Goal: Task Accomplishment & Management: Manage account settings

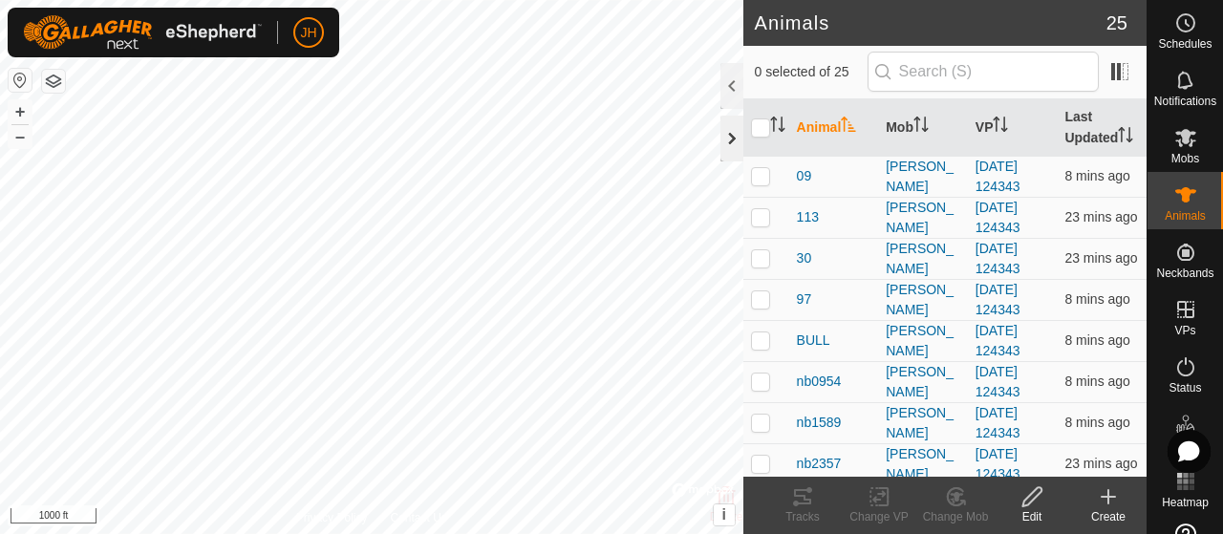
click at [736, 138] on div at bounding box center [731, 139] width 23 height 46
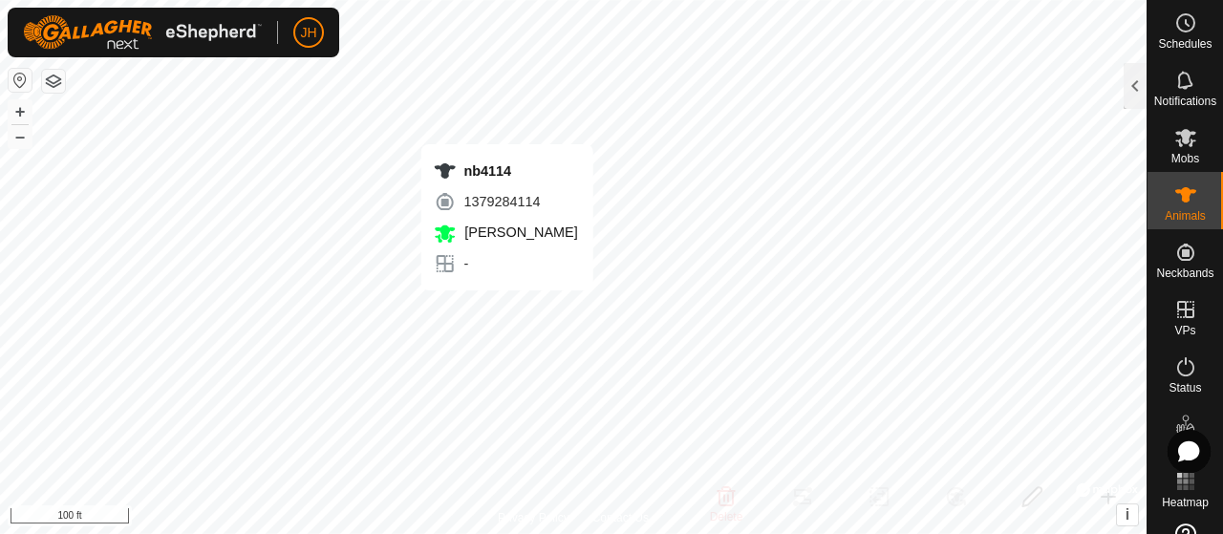
checkbox input "true"
click at [1135, 83] on div at bounding box center [1134, 86] width 23 height 46
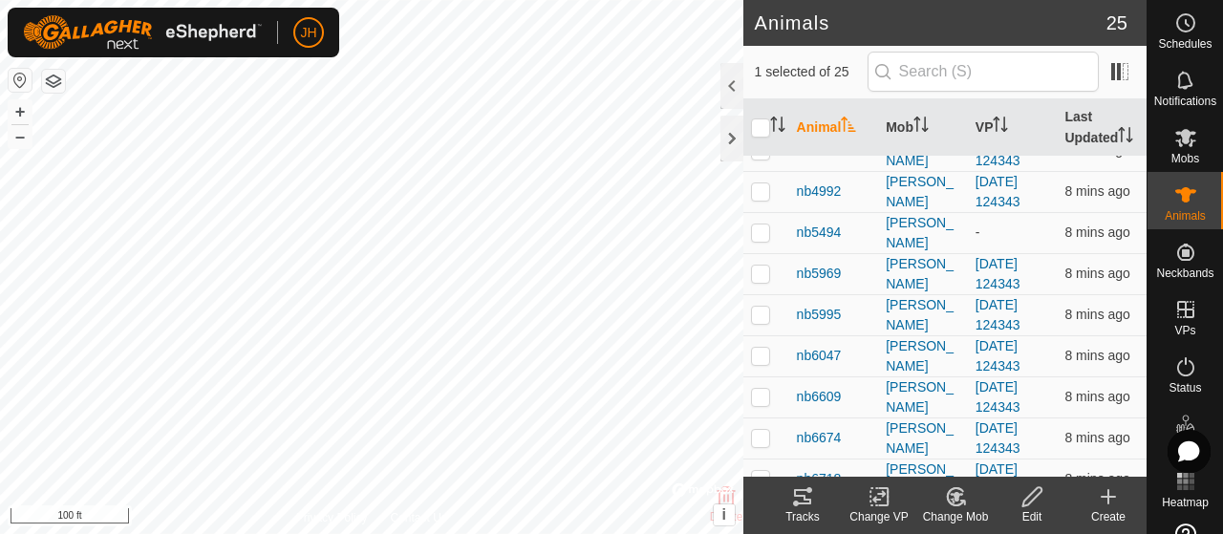
scroll to position [287, 0]
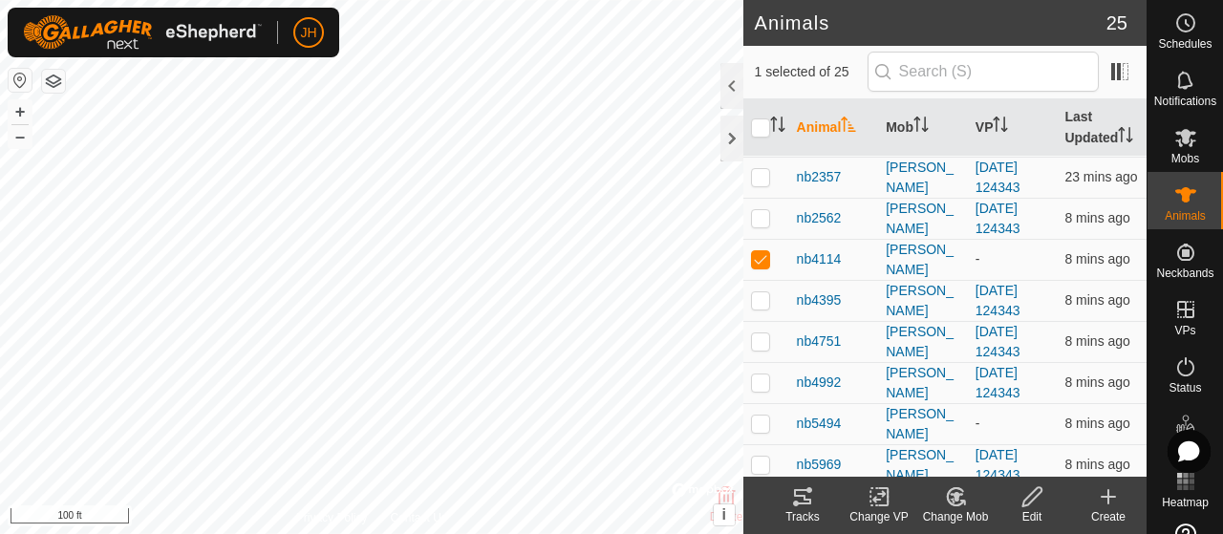
click at [878, 500] on icon at bounding box center [878, 497] width 13 height 12
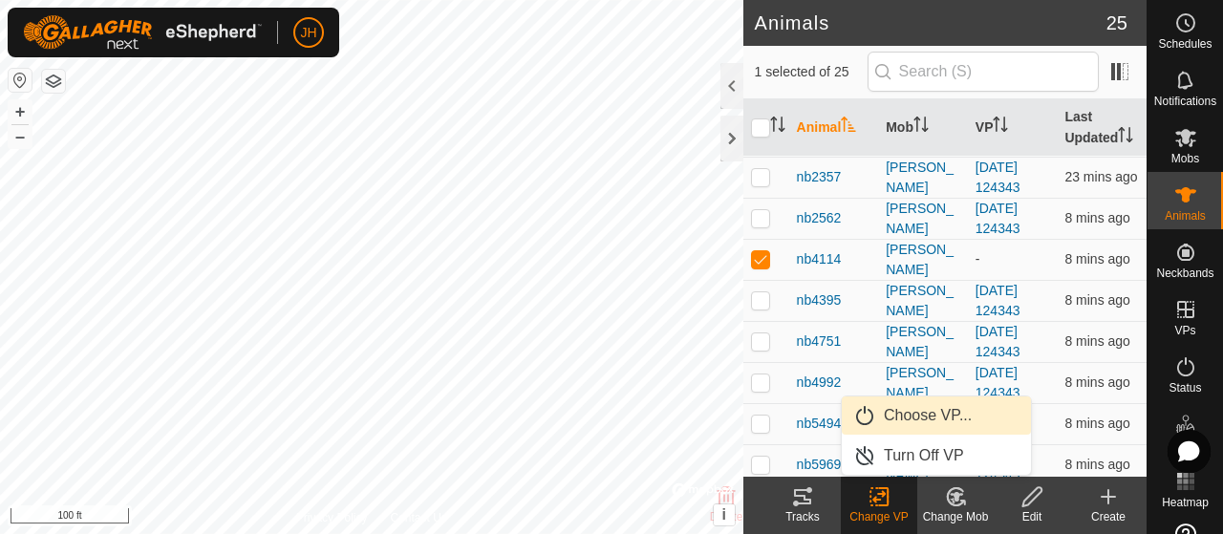
click at [895, 421] on link "Choose VP..." at bounding box center [936, 415] width 189 height 38
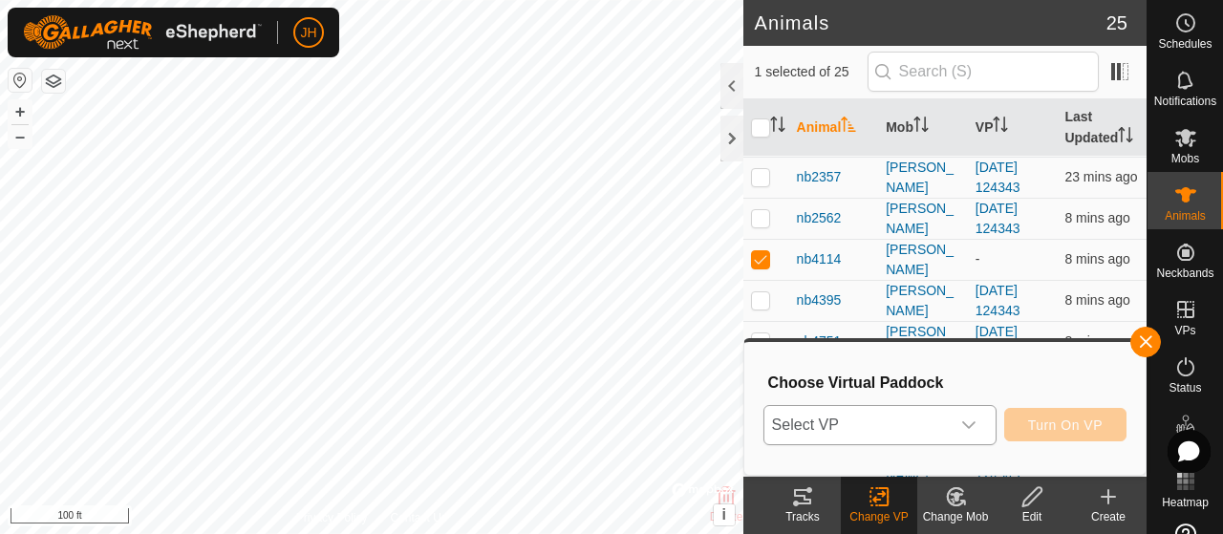
click at [968, 427] on icon "dropdown trigger" at bounding box center [968, 424] width 15 height 15
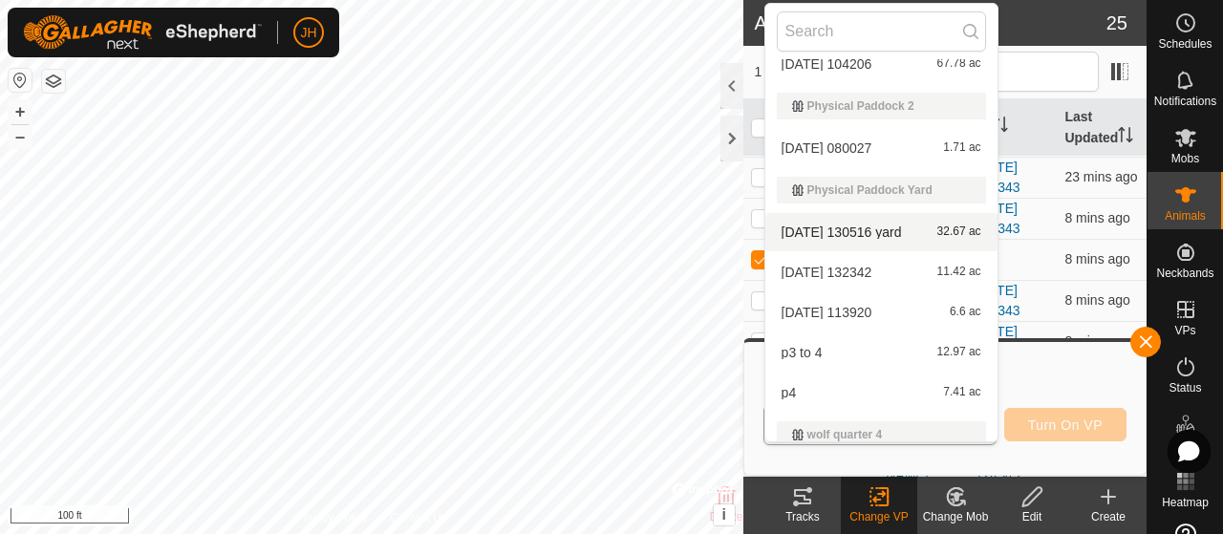
scroll to position [113, 0]
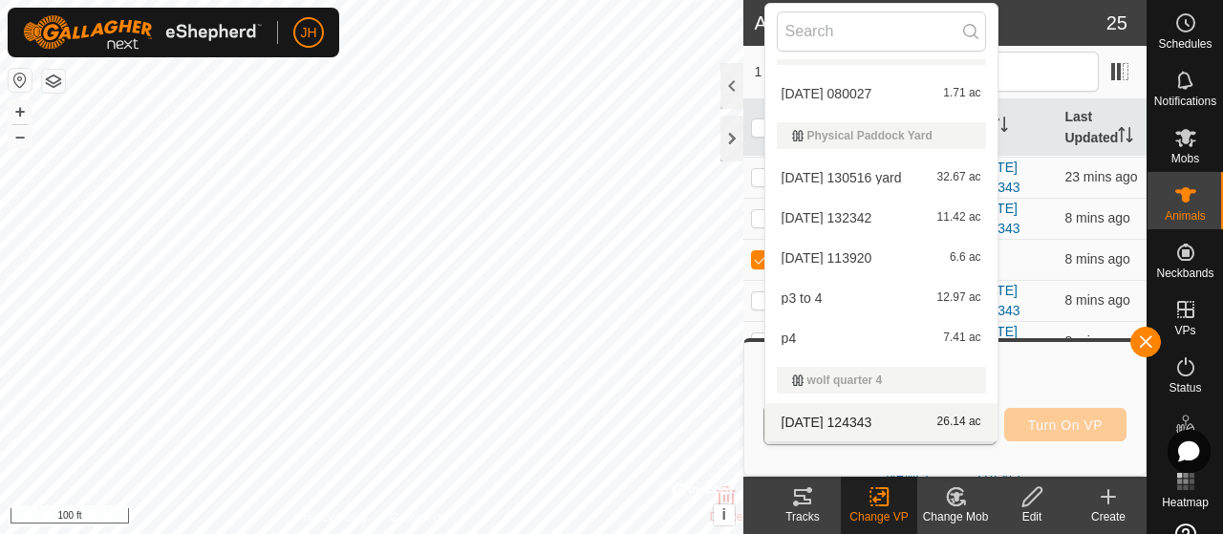
click at [833, 424] on li "[DATE] 124343 26.14 ac" at bounding box center [881, 422] width 232 height 38
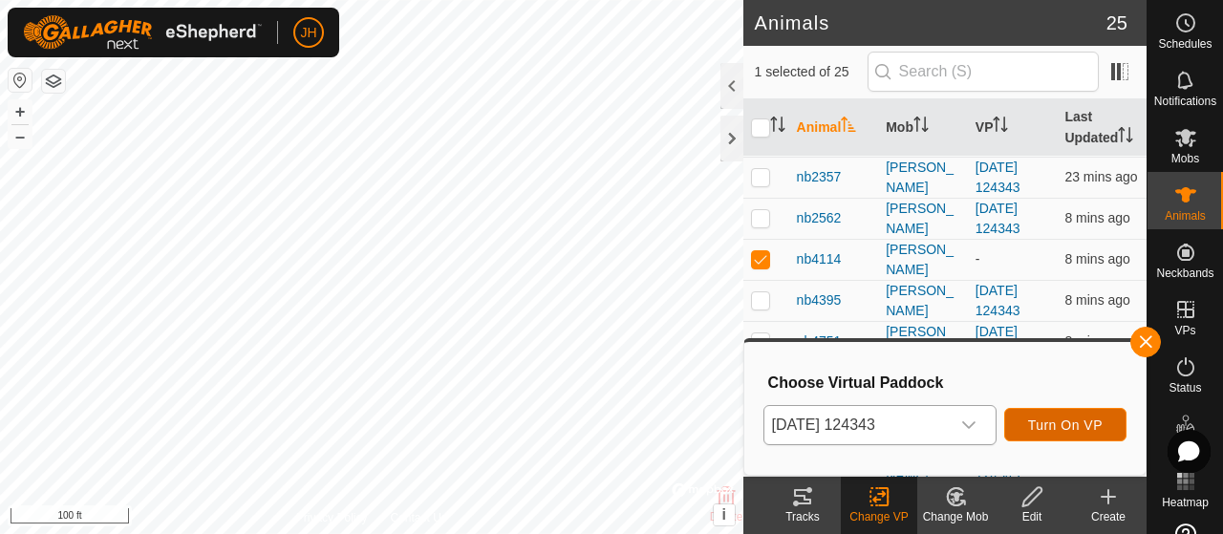
click at [1037, 418] on span "Turn On VP" at bounding box center [1065, 424] width 75 height 15
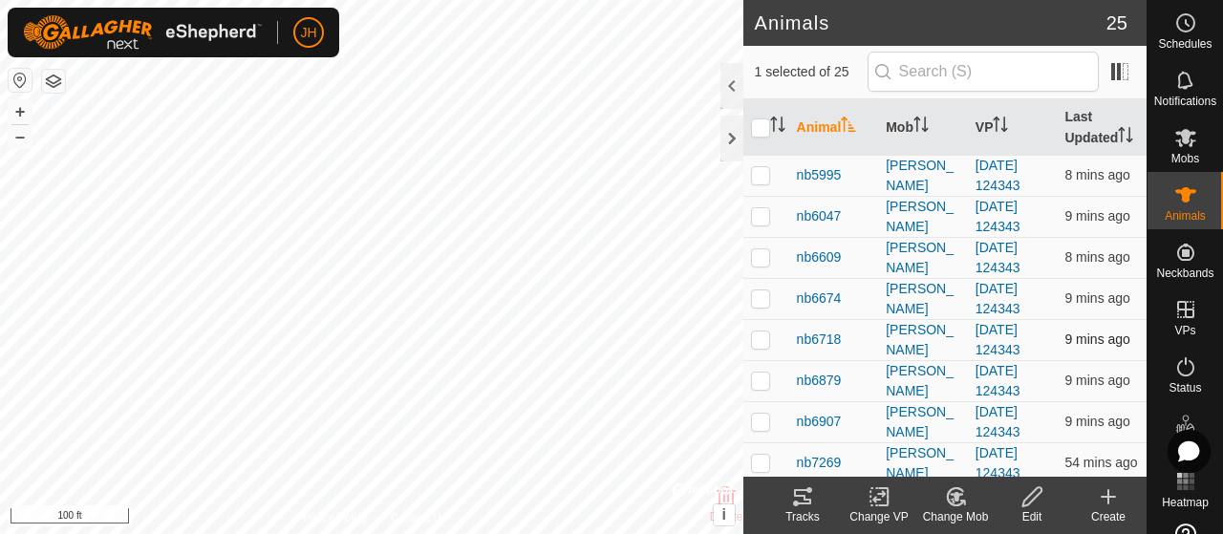
scroll to position [669, 0]
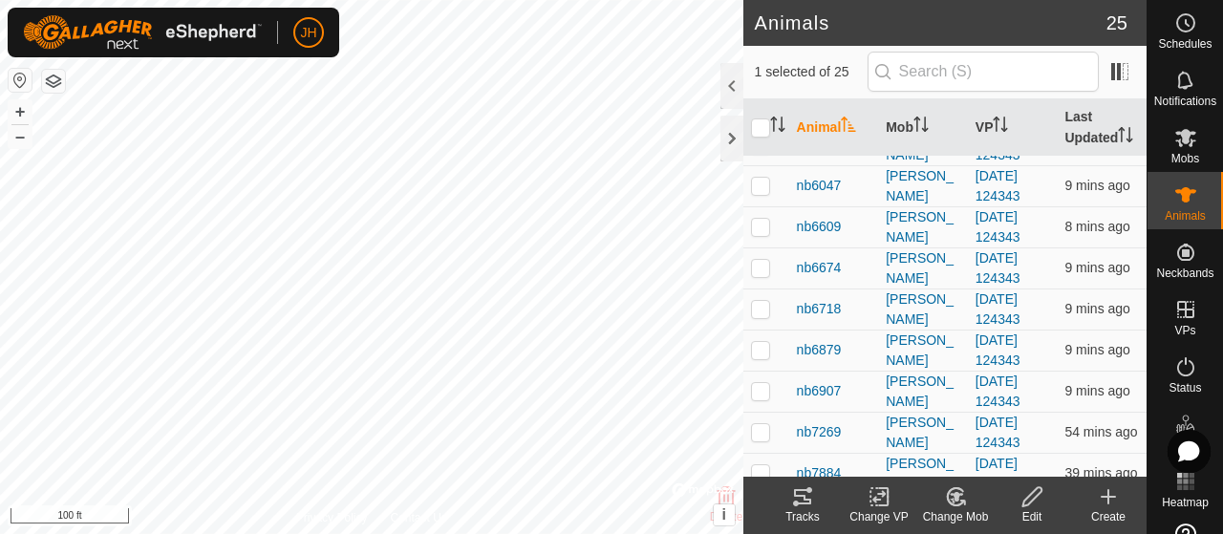
click at [871, 494] on icon at bounding box center [879, 496] width 24 height 23
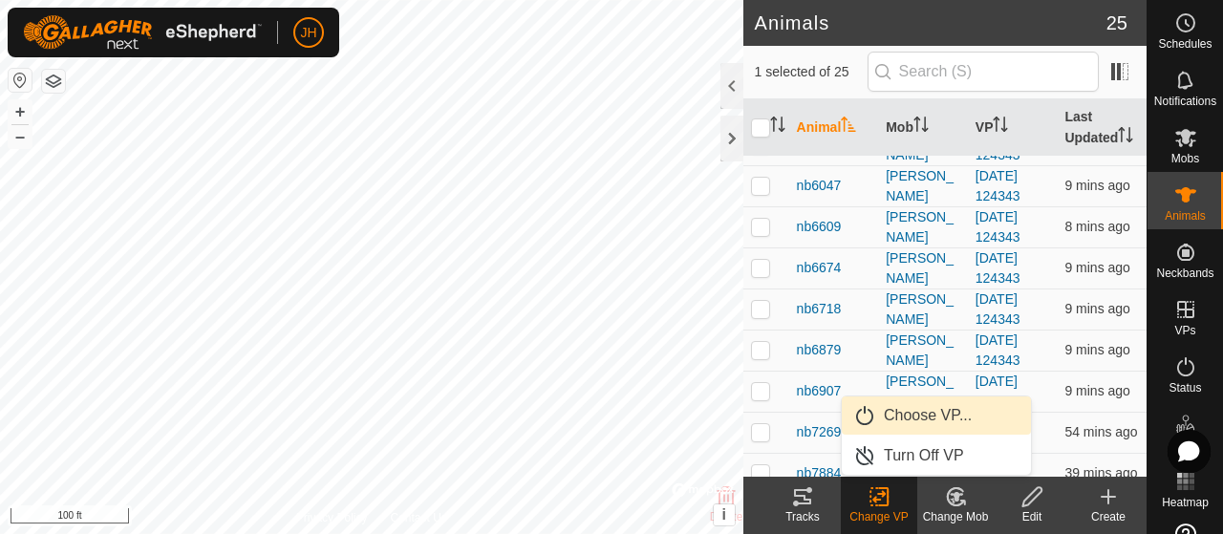
click at [913, 410] on link "Choose VP..." at bounding box center [936, 415] width 189 height 38
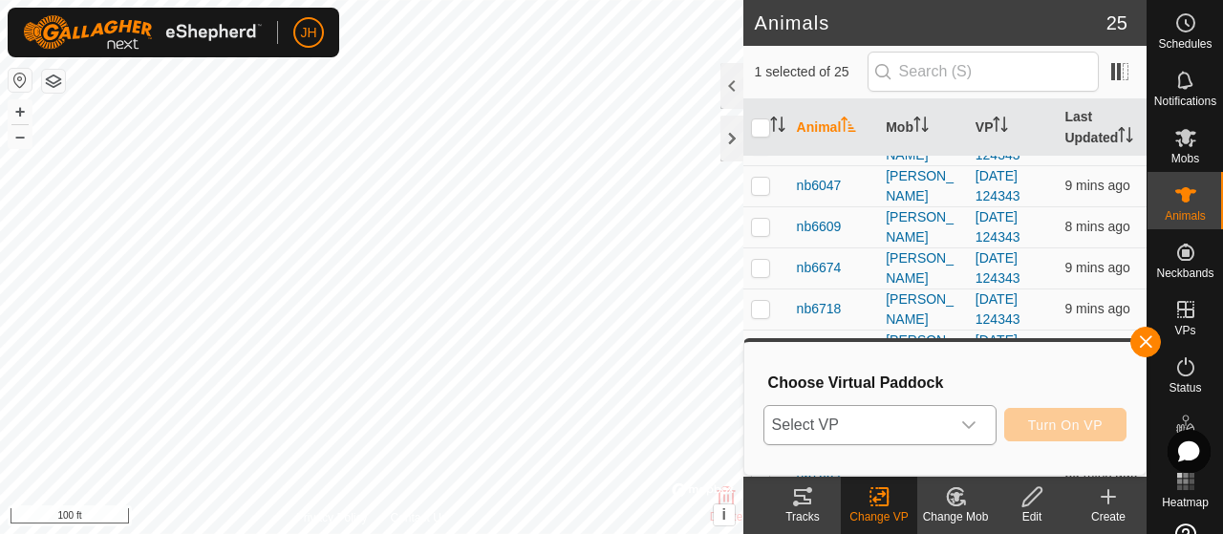
click at [969, 422] on icon "dropdown trigger" at bounding box center [968, 424] width 15 height 15
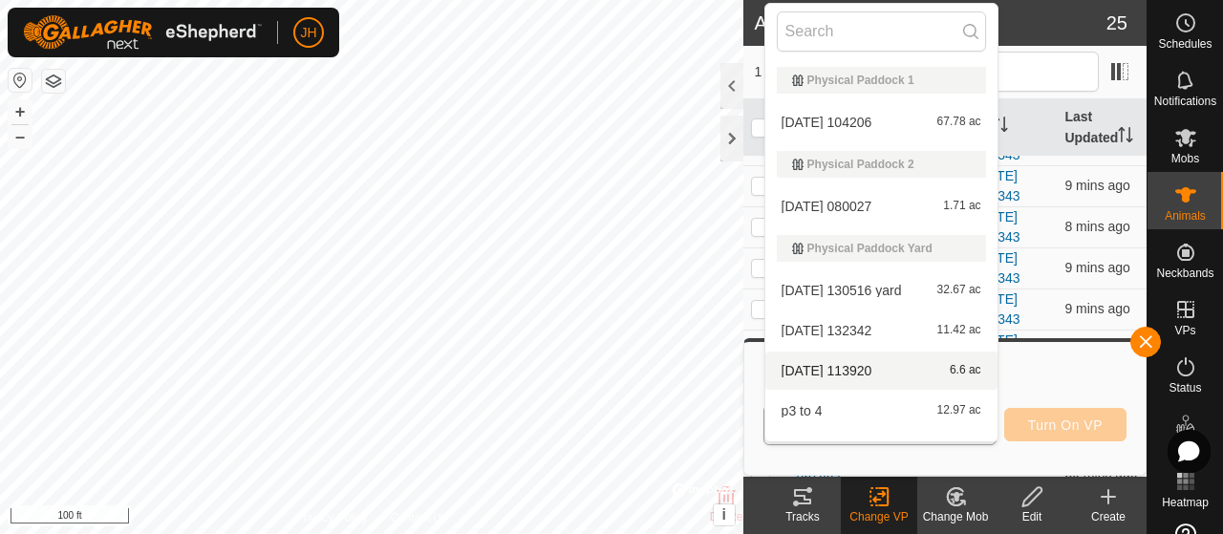
scroll to position [113, 0]
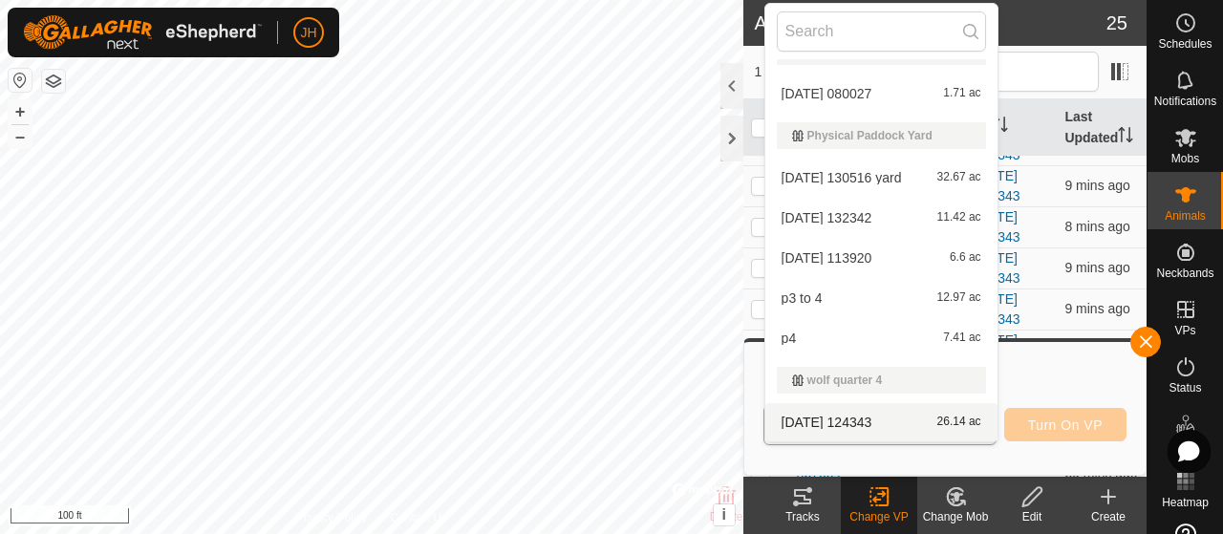
click at [875, 421] on li "[DATE] 124343 26.14 ac" at bounding box center [881, 422] width 232 height 38
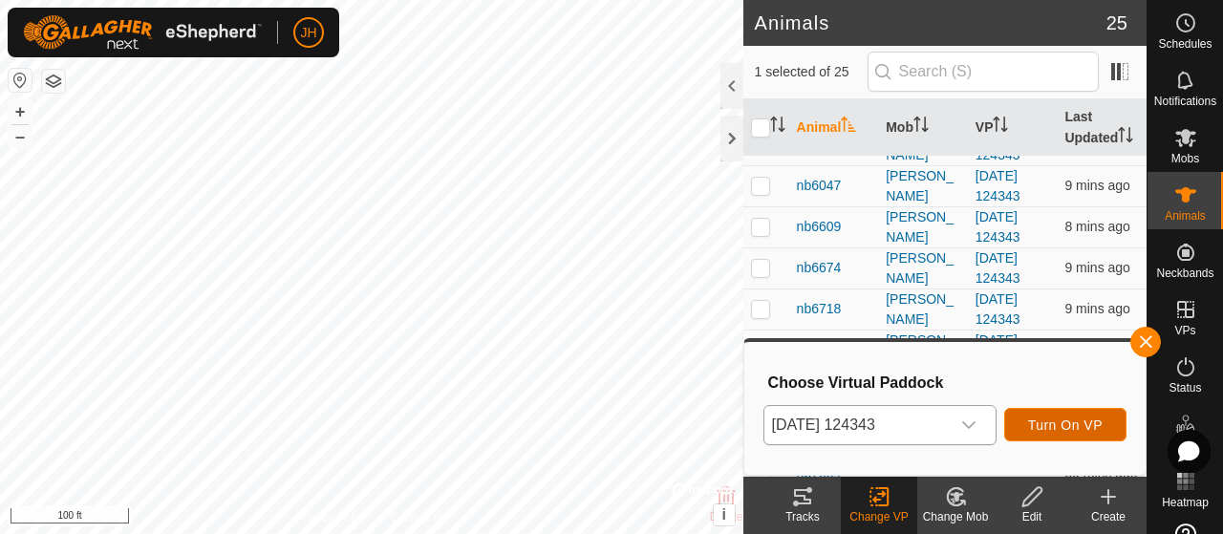
click at [1063, 423] on span "Turn On VP" at bounding box center [1065, 424] width 75 height 15
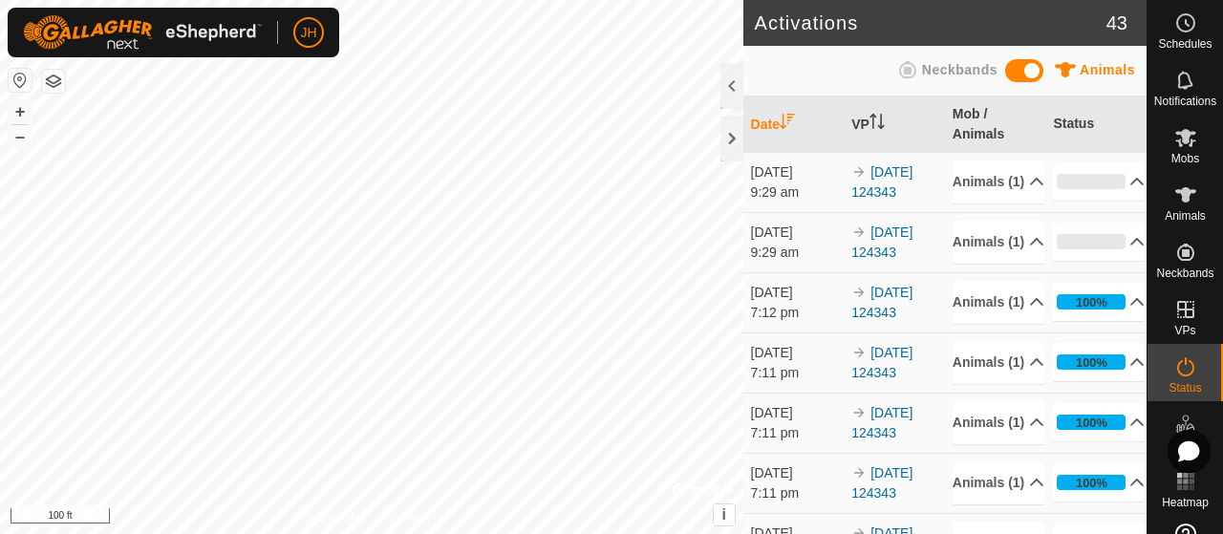
scroll to position [96, 0]
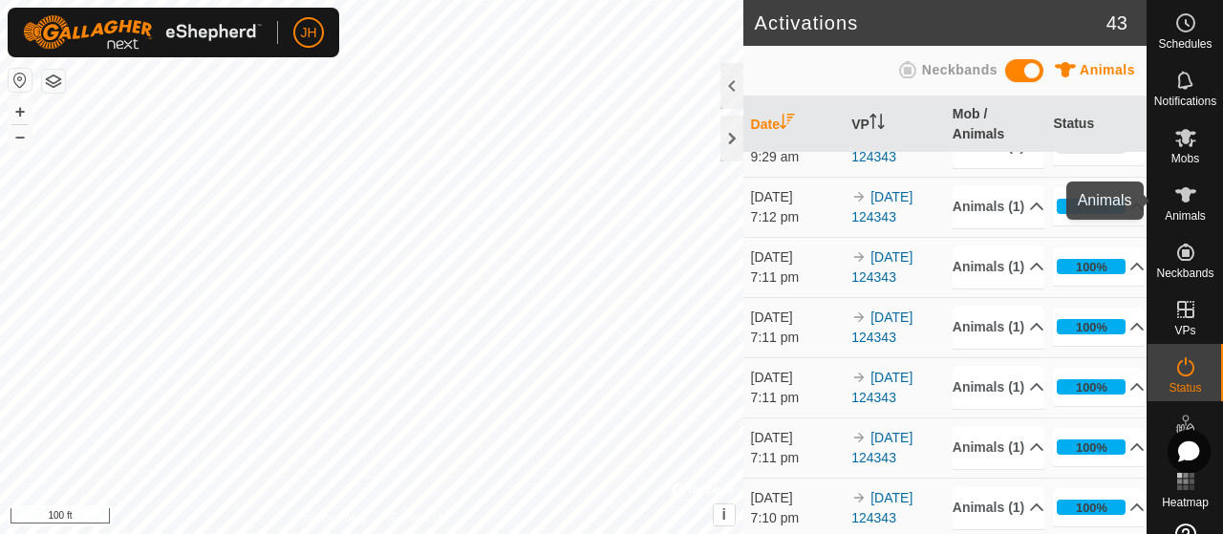
click at [1189, 193] on es-animals-svg-icon at bounding box center [1185, 195] width 34 height 31
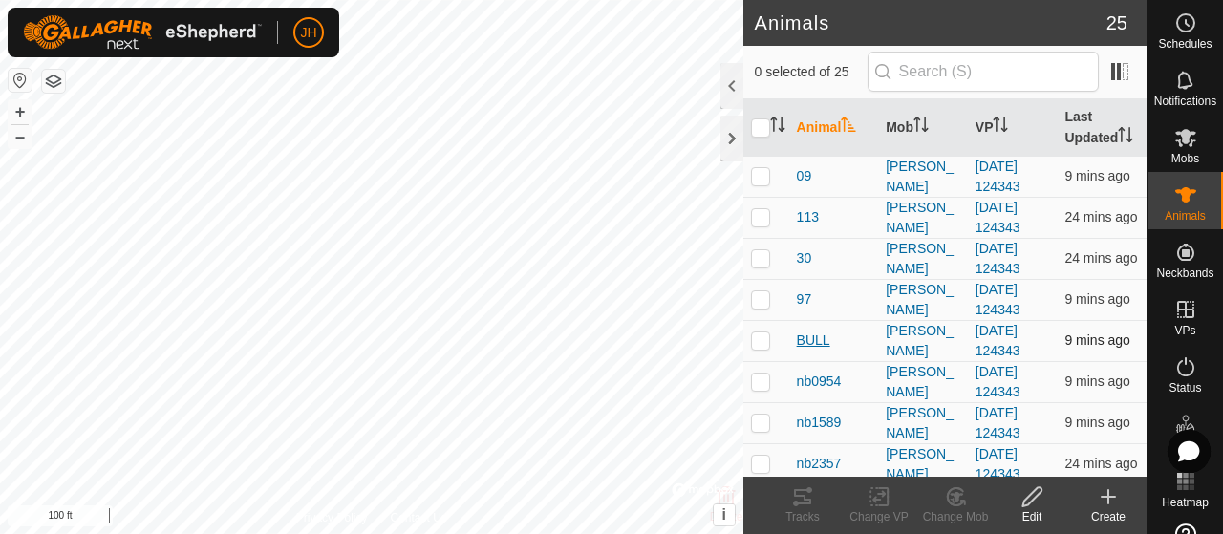
click at [803, 349] on span "BULL" at bounding box center [813, 341] width 33 height 20
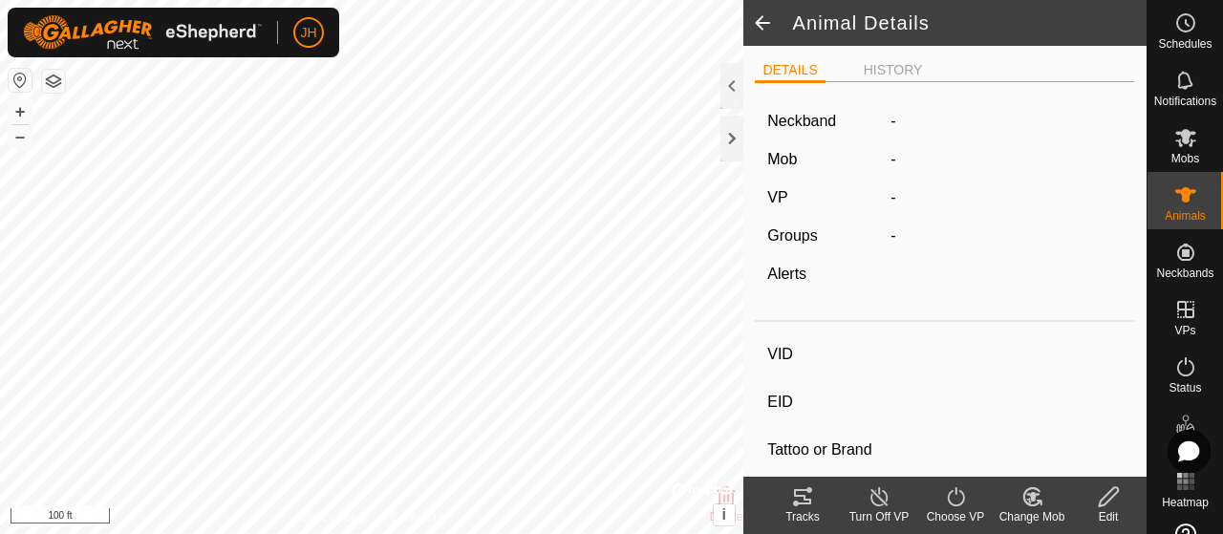
type input "BULL"
type input "-"
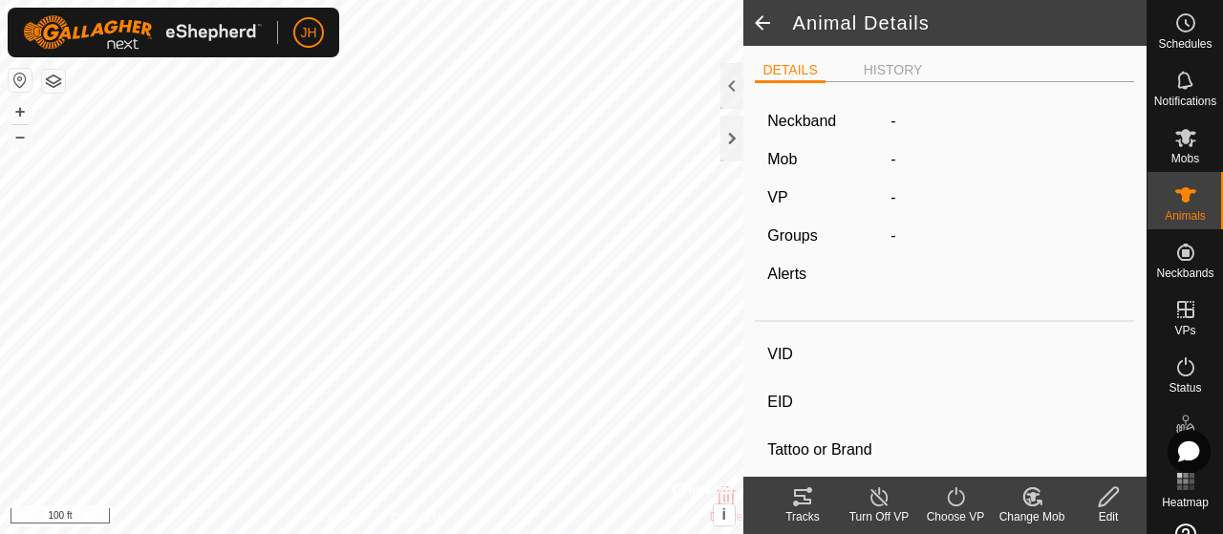
type input "0 kg"
type input "-"
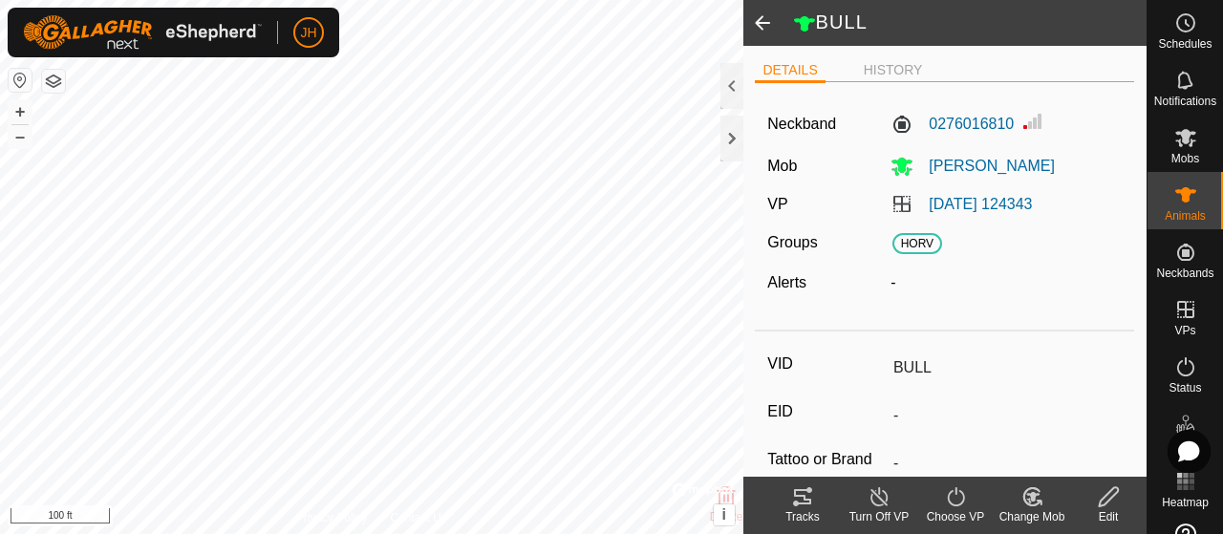
click at [812, 503] on icon at bounding box center [802, 496] width 23 height 23
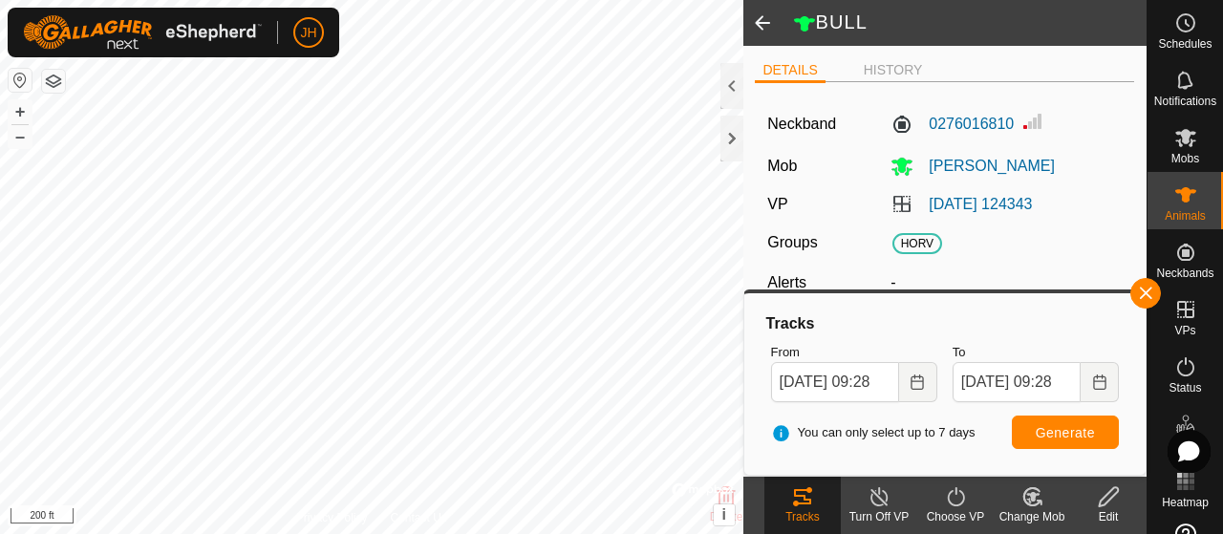
click at [757, 17] on span at bounding box center [762, 23] width 38 height 46
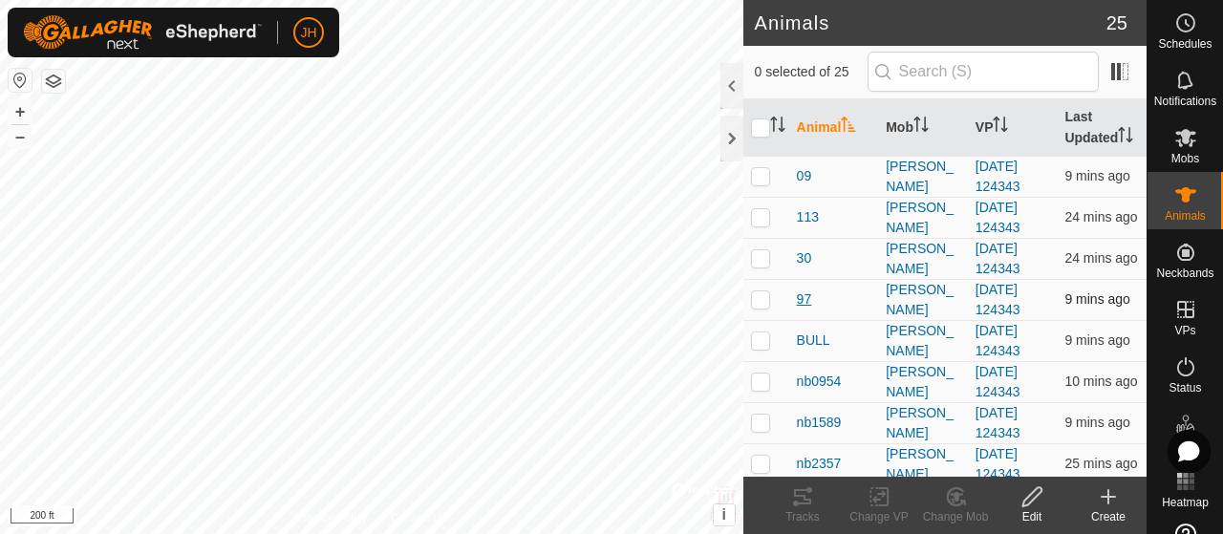
click at [808, 309] on span "97" at bounding box center [804, 299] width 15 height 20
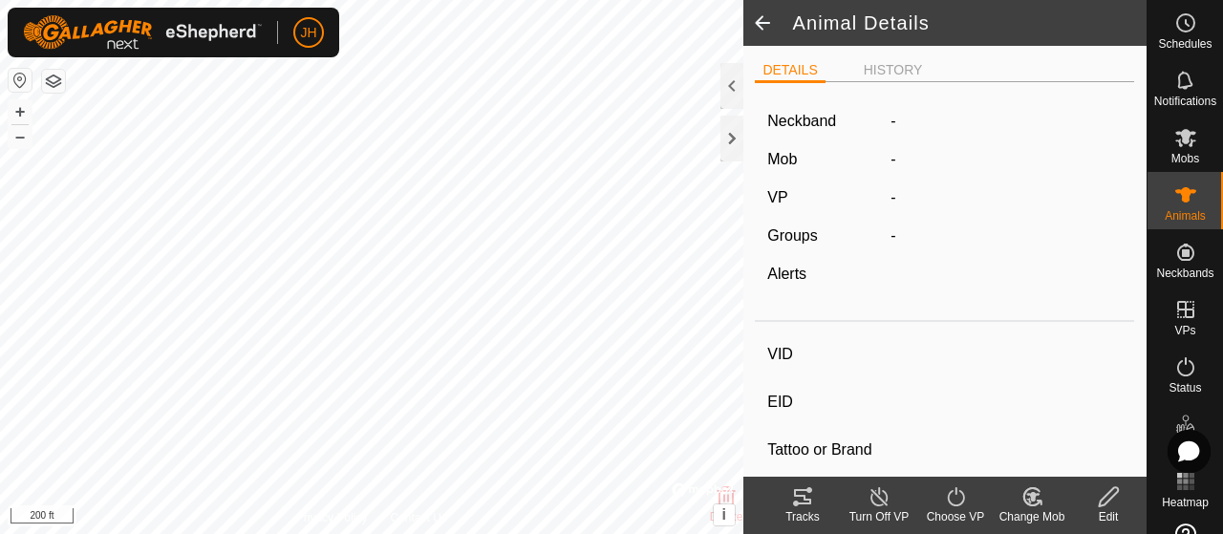
click at [814, 503] on tracks-svg-icon at bounding box center [802, 496] width 76 height 23
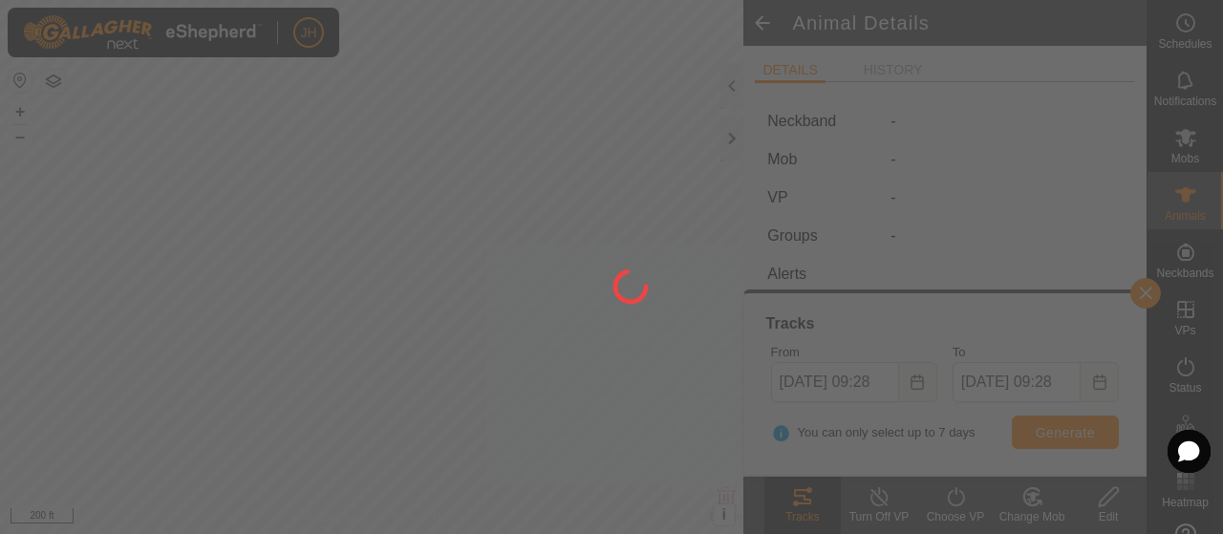
type input "97"
type input "-"
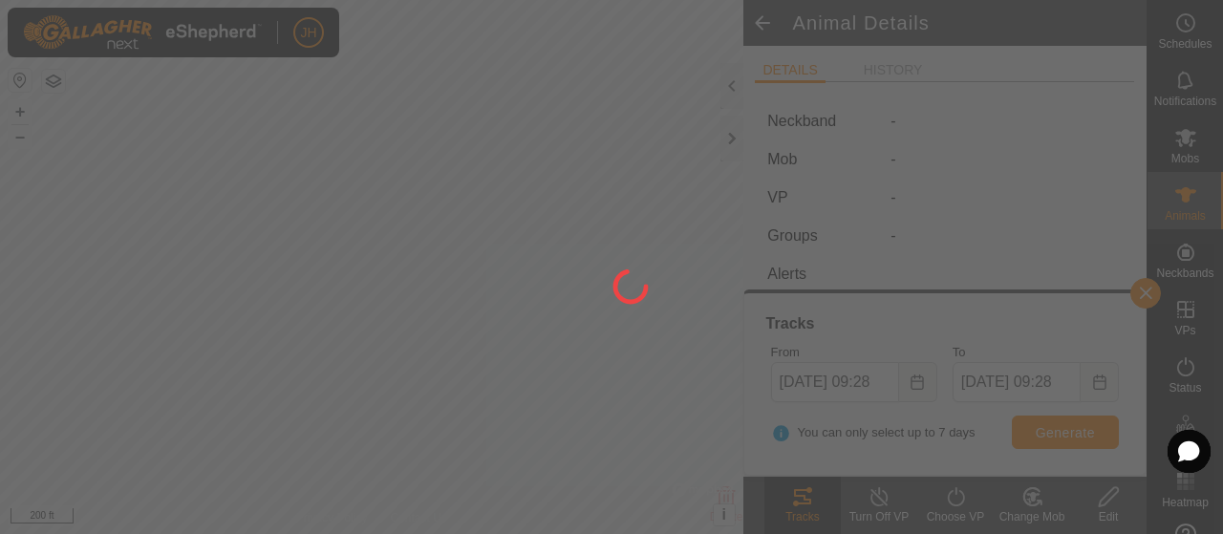
type input "0 kg"
type input "-"
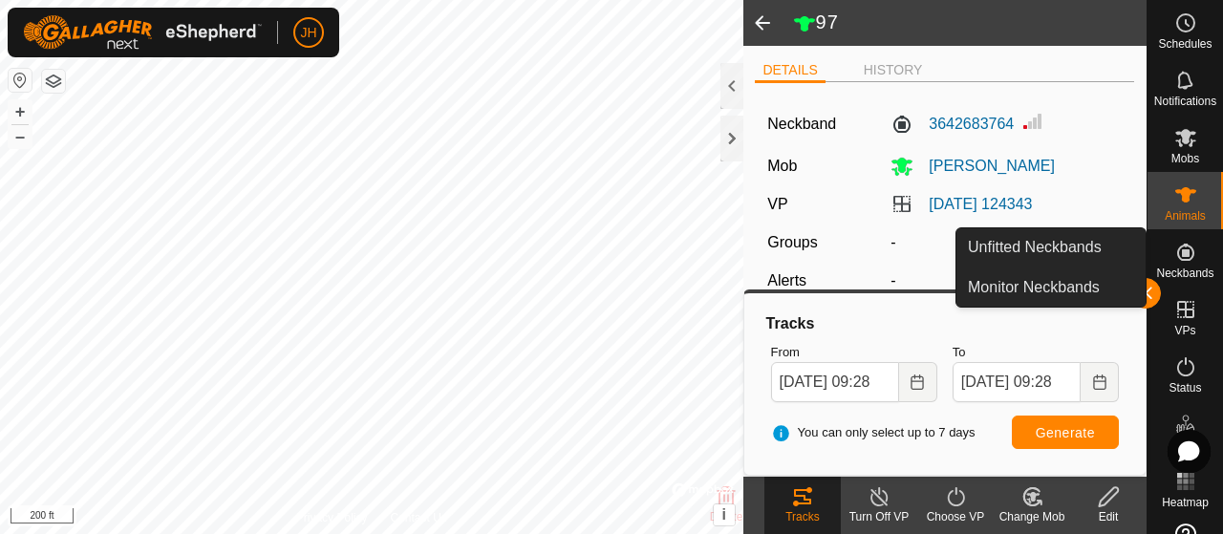
click at [1143, 297] on link "Monitor Neckbands" at bounding box center [1050, 287] width 189 height 38
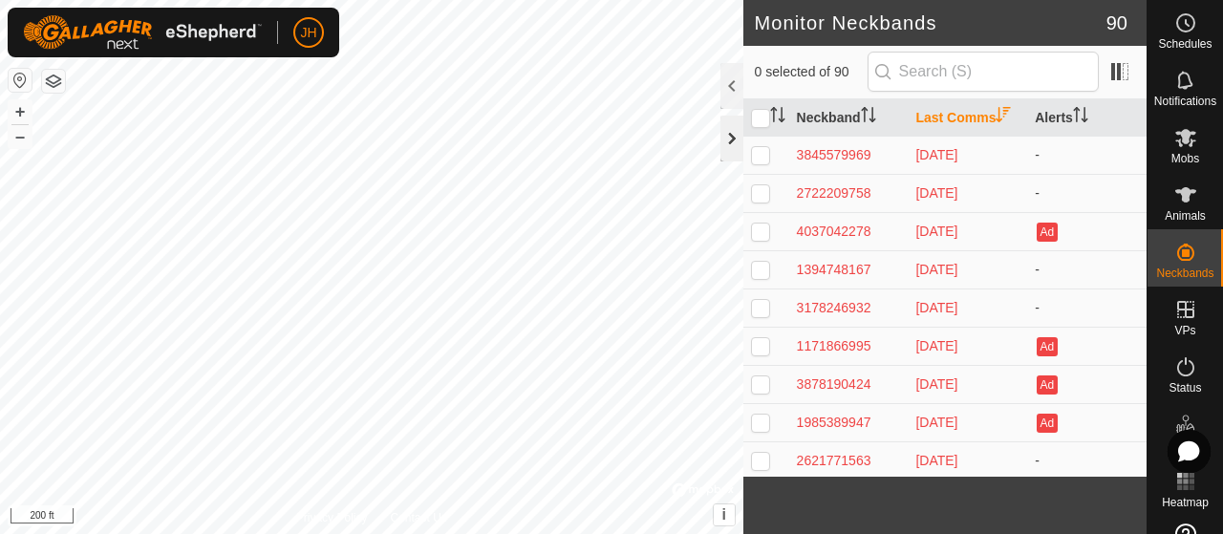
click at [722, 129] on div at bounding box center [731, 139] width 23 height 46
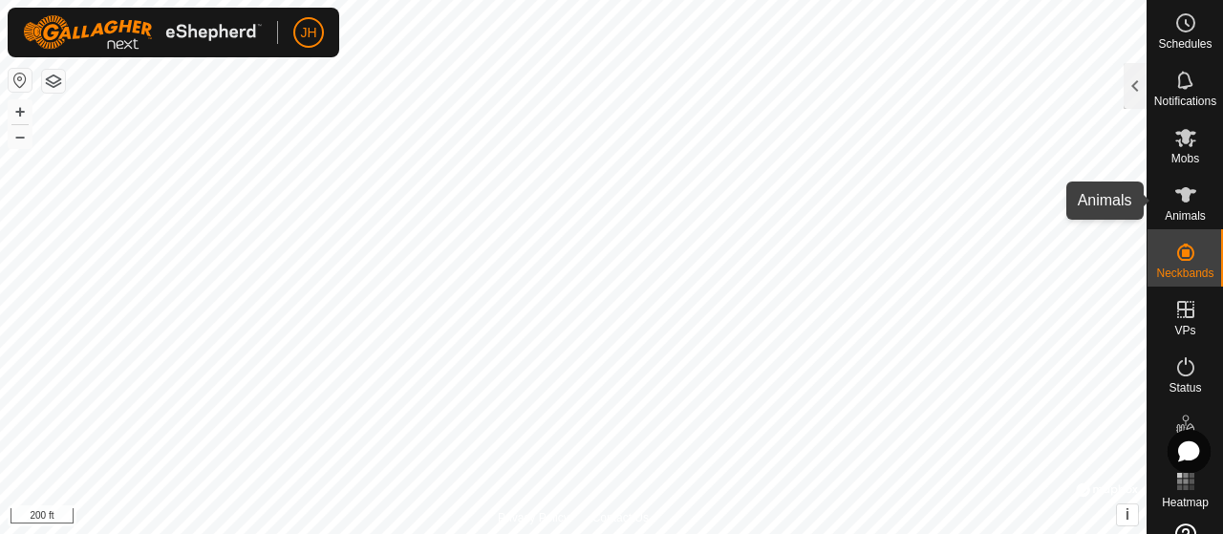
click at [1181, 184] on icon at bounding box center [1185, 194] width 23 height 23
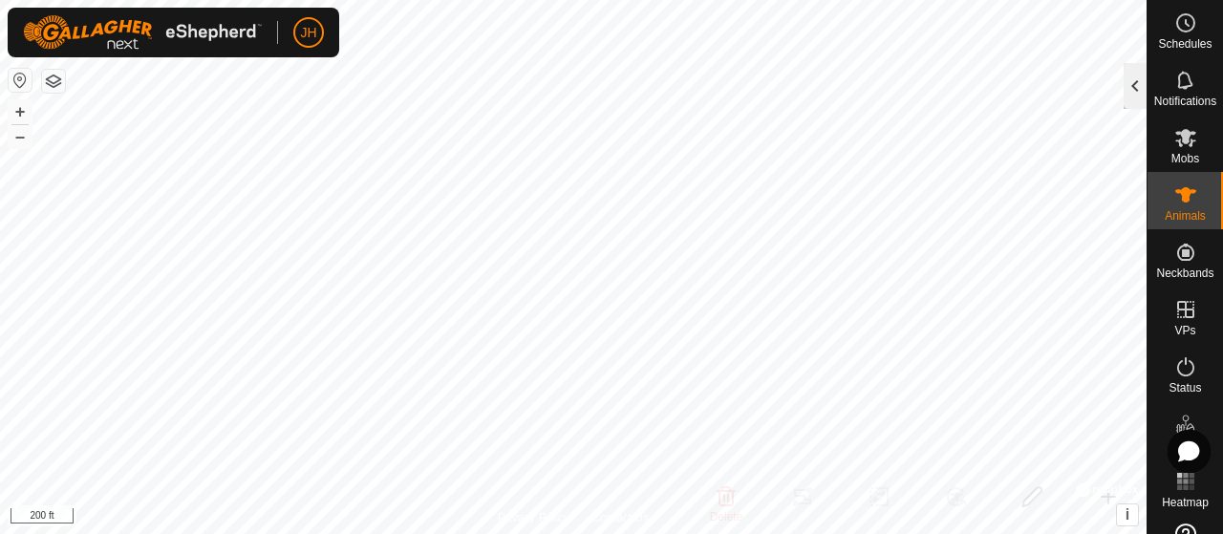
click at [1132, 85] on div at bounding box center [1134, 86] width 23 height 46
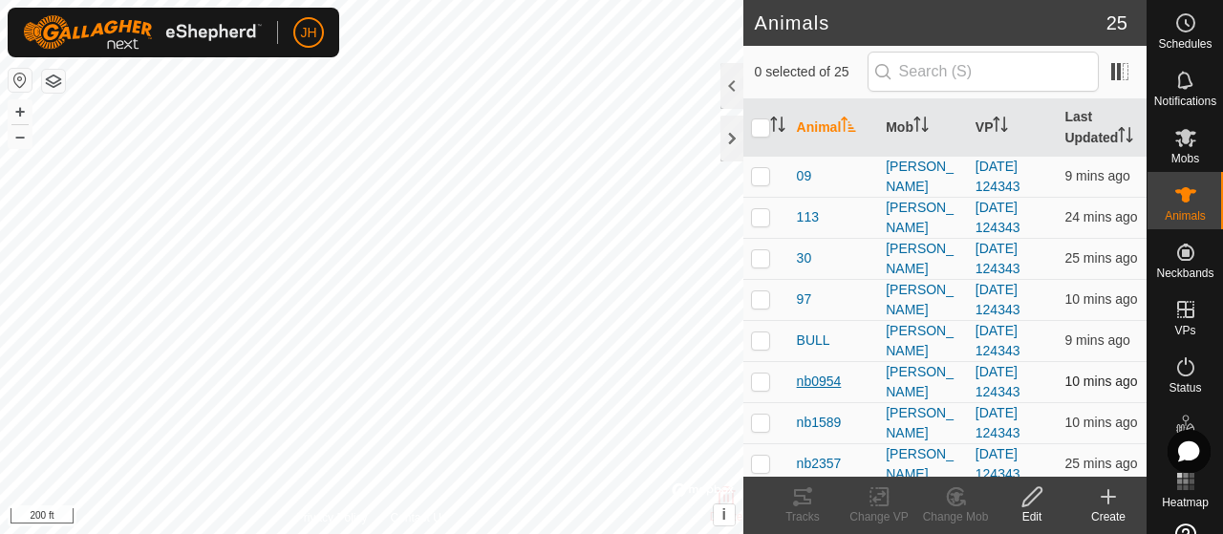
click at [812, 392] on span "nb0954" at bounding box center [819, 382] width 45 height 20
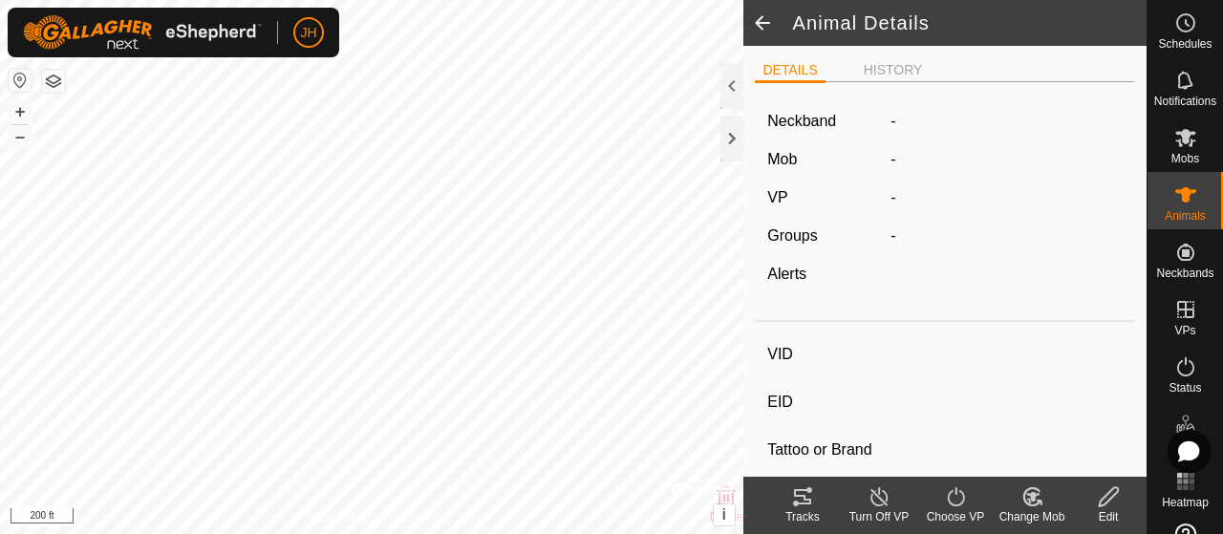
type input "nb0954"
type input "-"
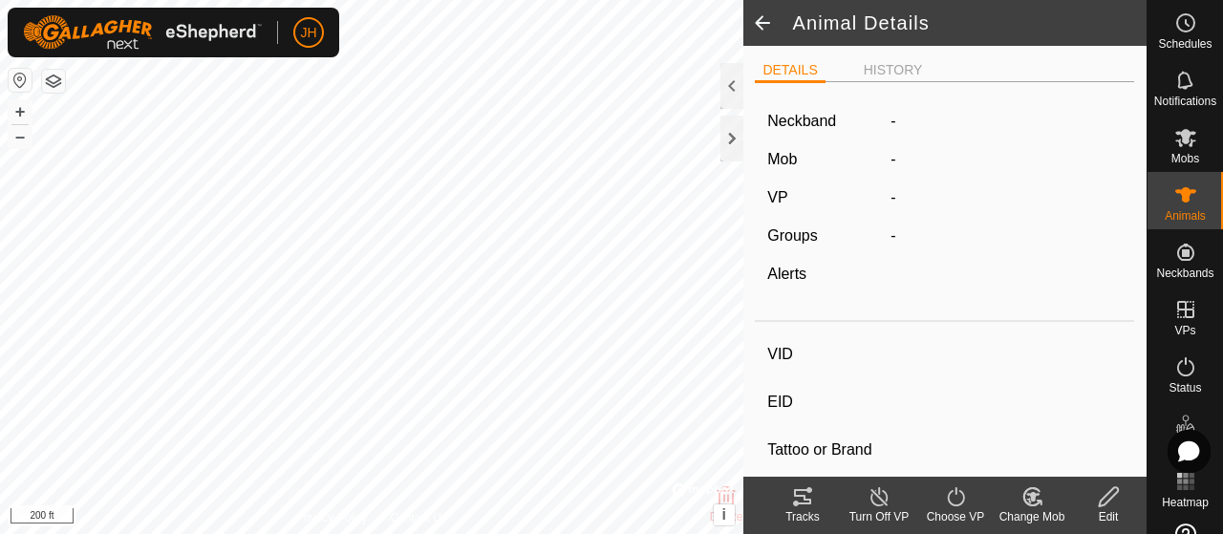
type input "0 kg"
type input "-"
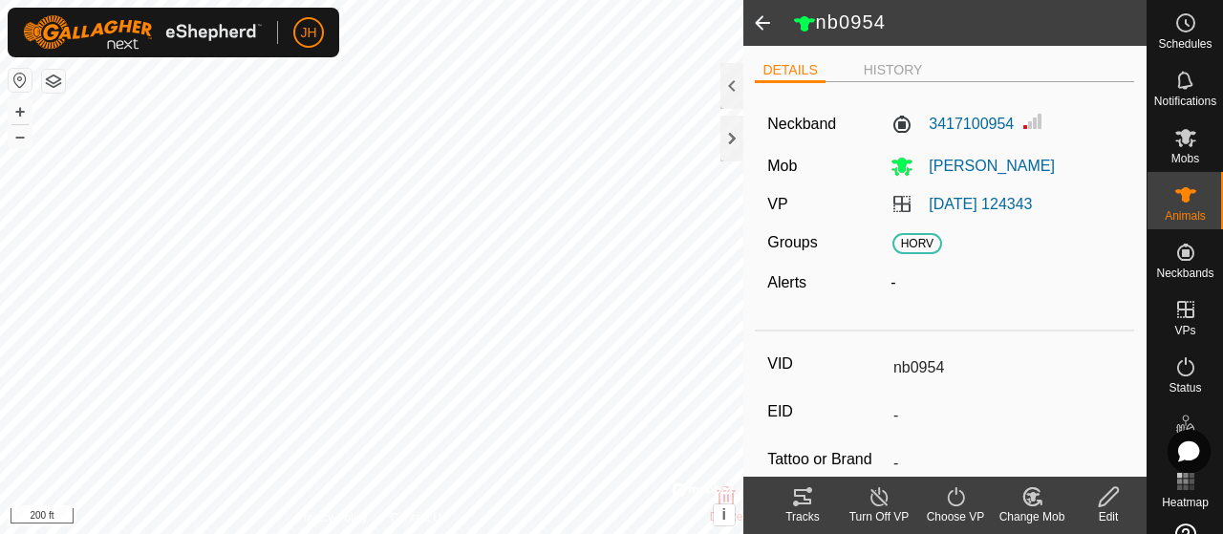
click at [798, 501] on icon at bounding box center [802, 496] width 23 height 23
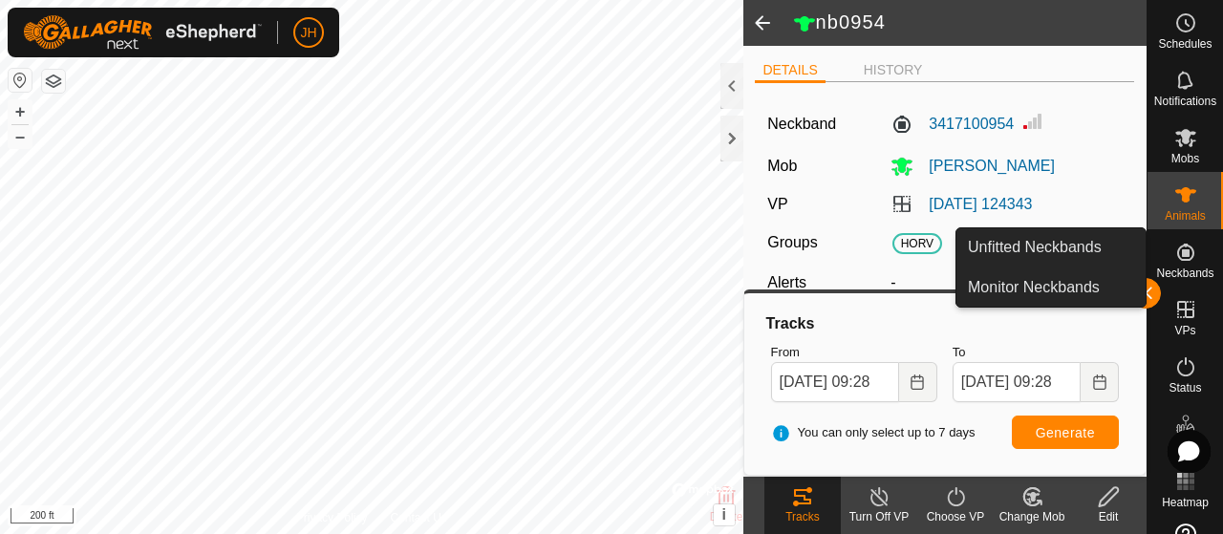
click at [1141, 301] on link "Monitor Neckbands" at bounding box center [1050, 287] width 189 height 38
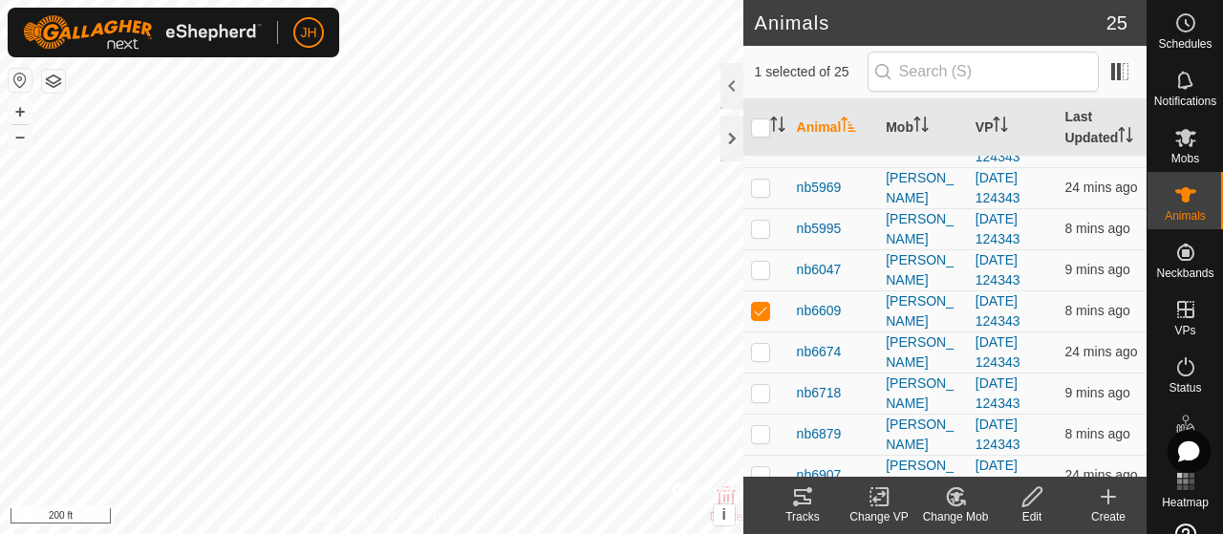
scroll to position [669, 0]
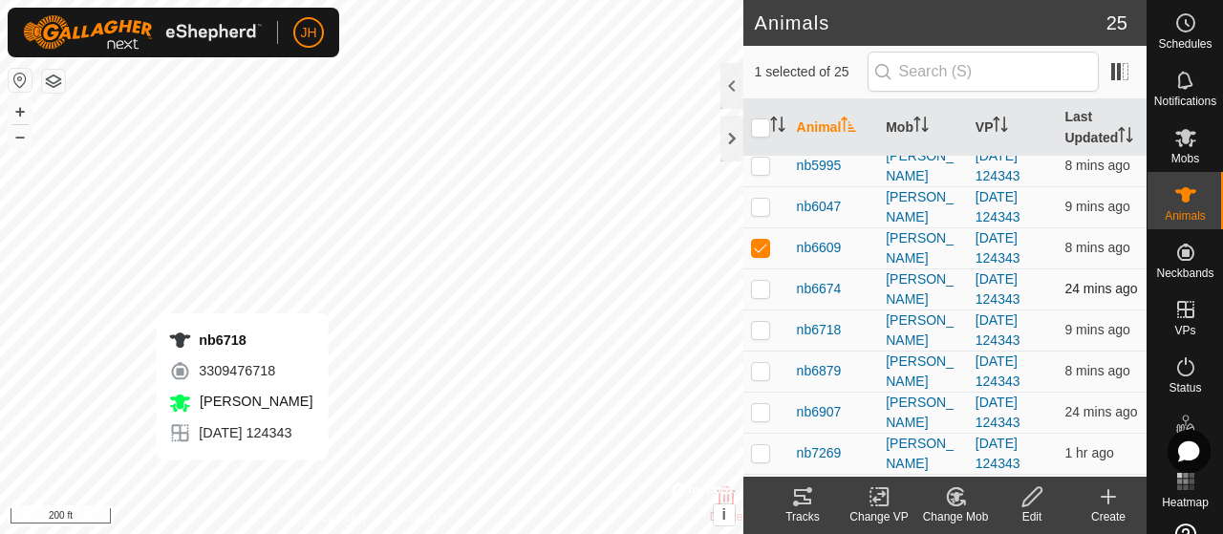
checkbox input "false"
checkbox input "true"
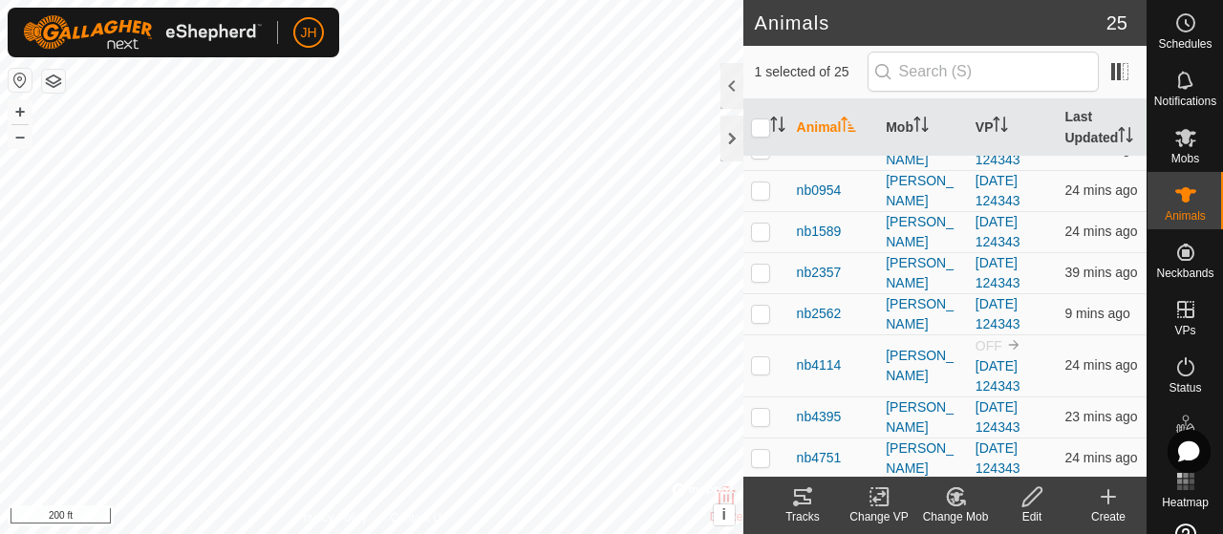
scroll to position [0, 0]
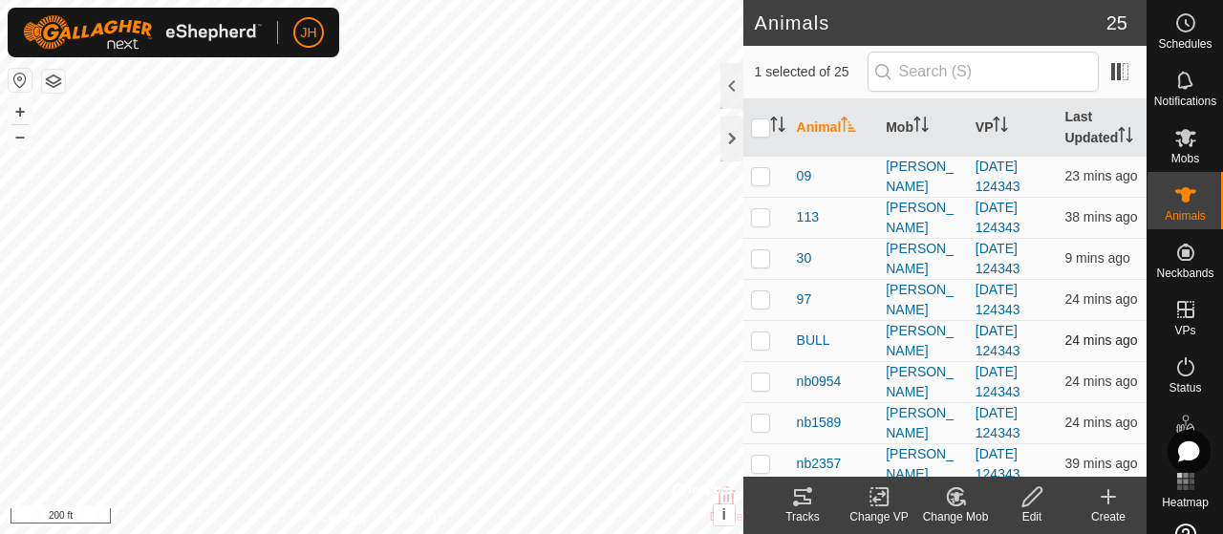
click at [755, 348] on p-checkbox at bounding box center [760, 339] width 19 height 15
checkbox input "true"
